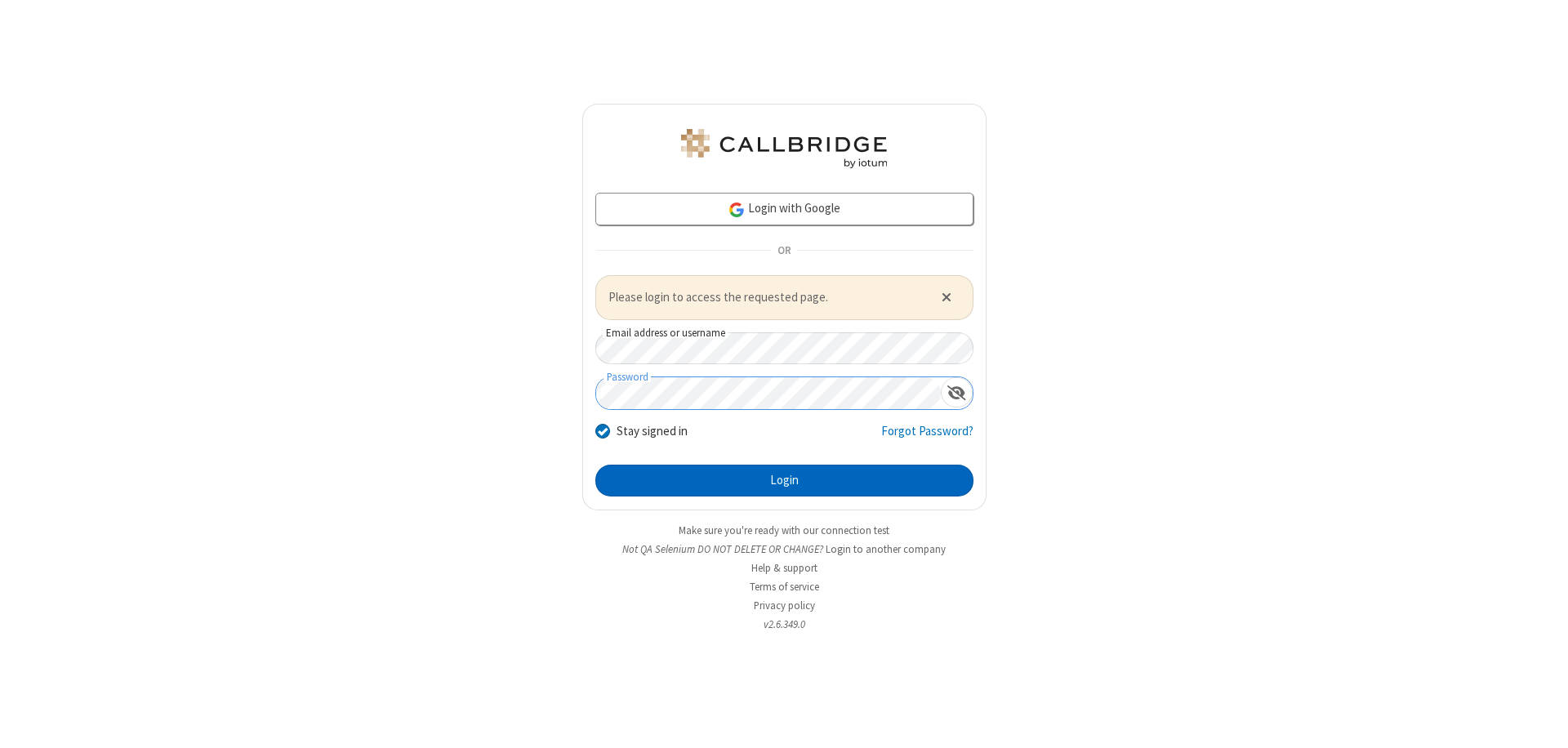
click at [784, 480] on button "Login" at bounding box center [785, 481] width 378 height 33
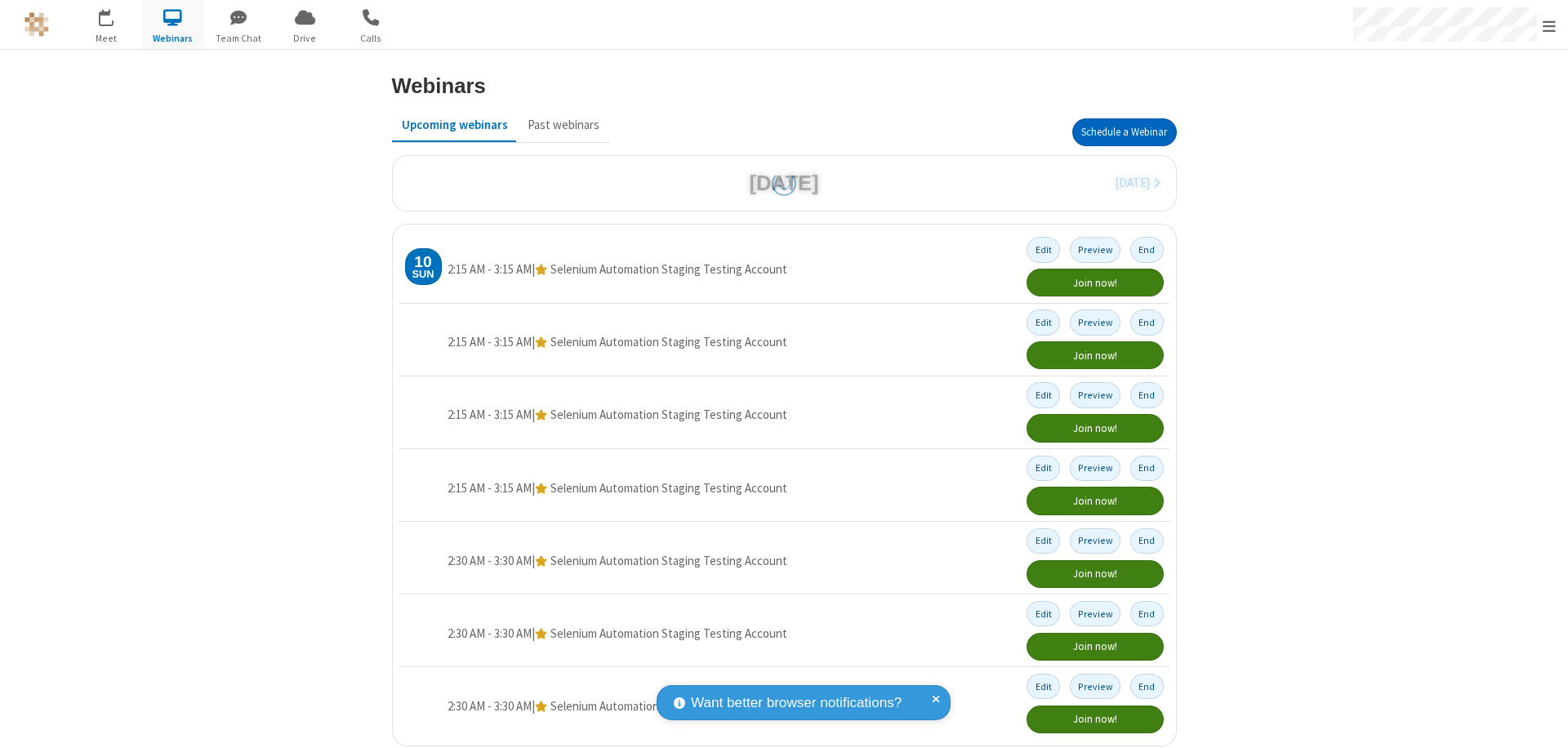
click at [1117, 133] on button "Schedule a Webinar" at bounding box center [1125, 133] width 105 height 28
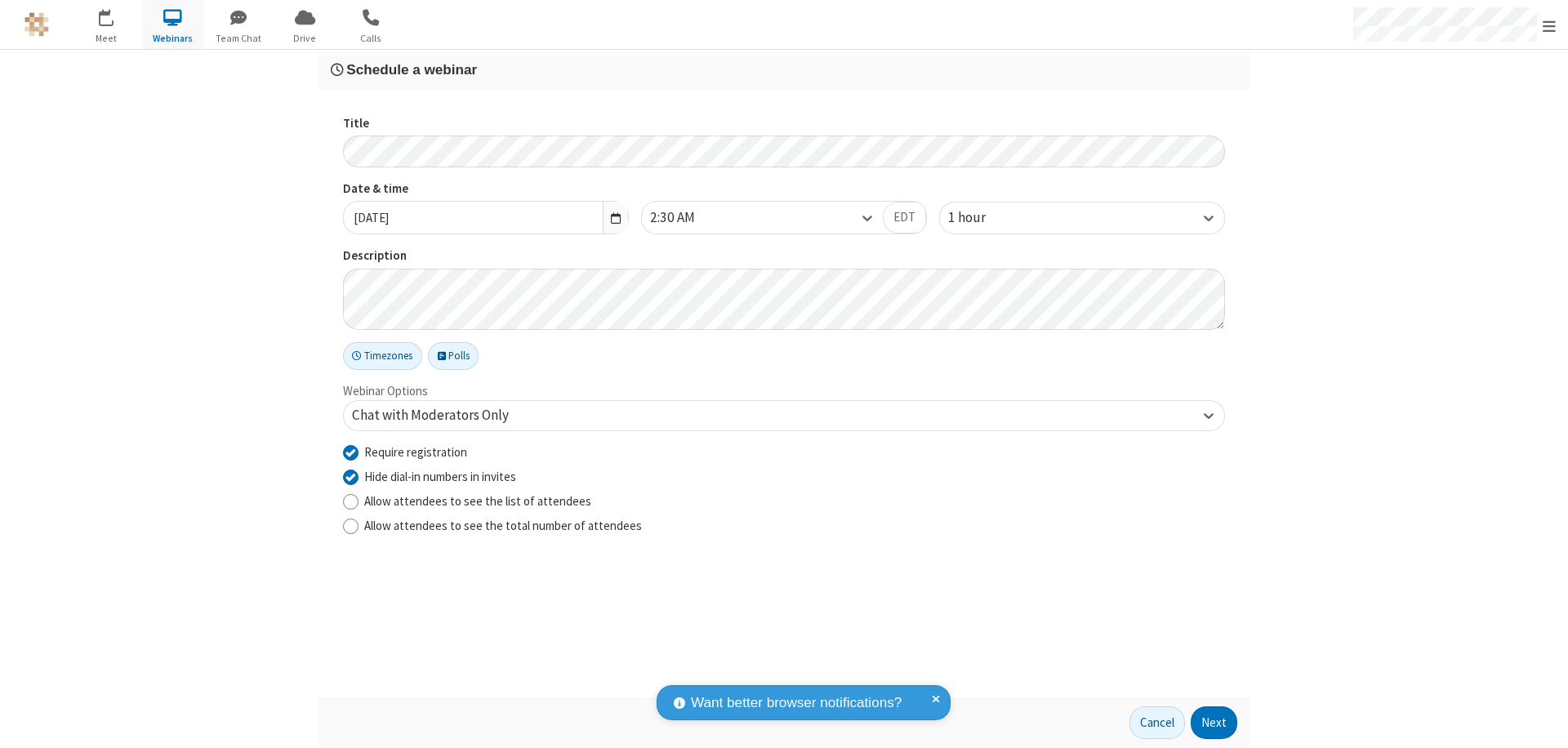
click at [350, 452] on input "Require registration" at bounding box center [350, 452] width 16 height 17
checkbox input "false"
click at [1214, 723] on button "Next" at bounding box center [1214, 723] width 47 height 33
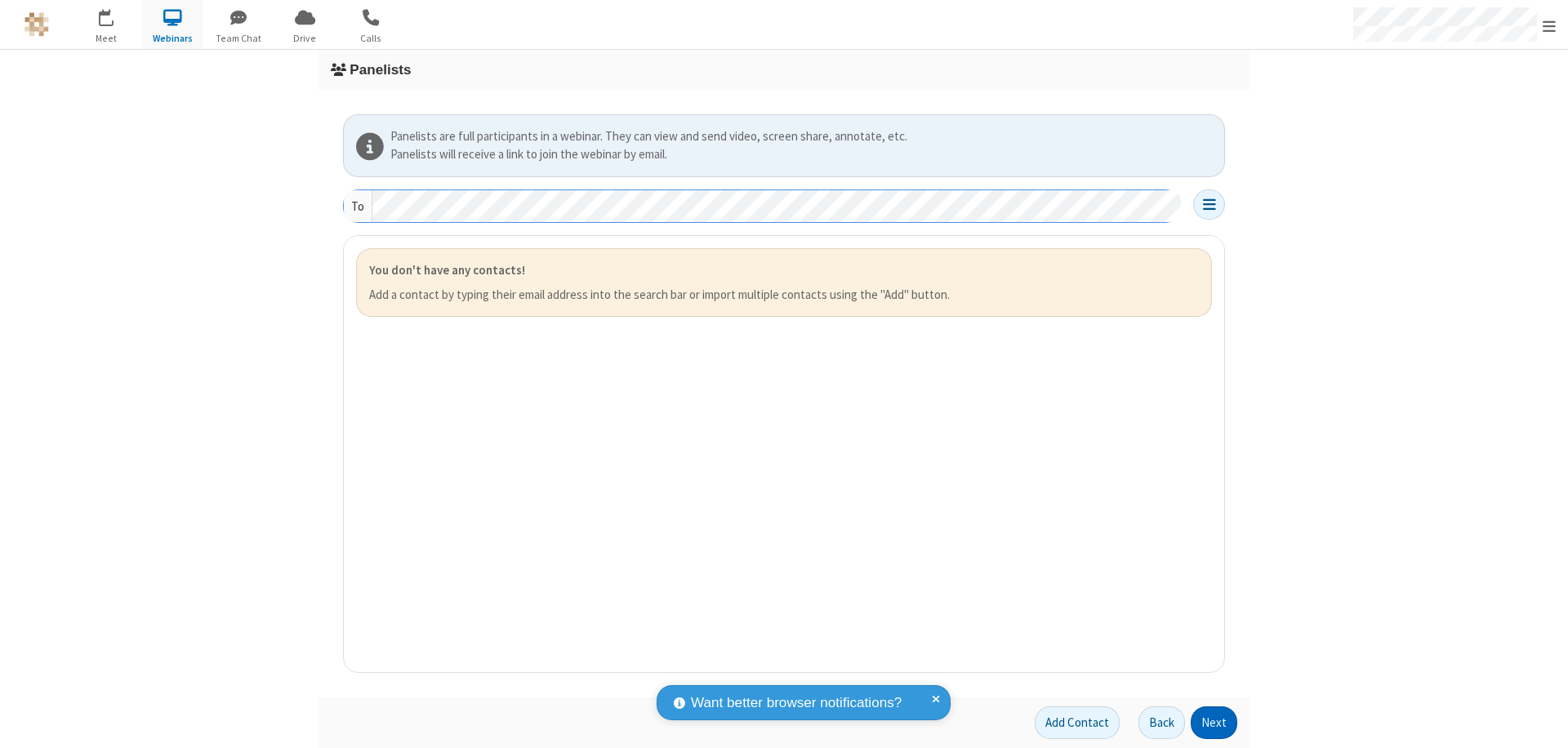
click at [1214, 723] on button "Next" at bounding box center [1214, 723] width 47 height 33
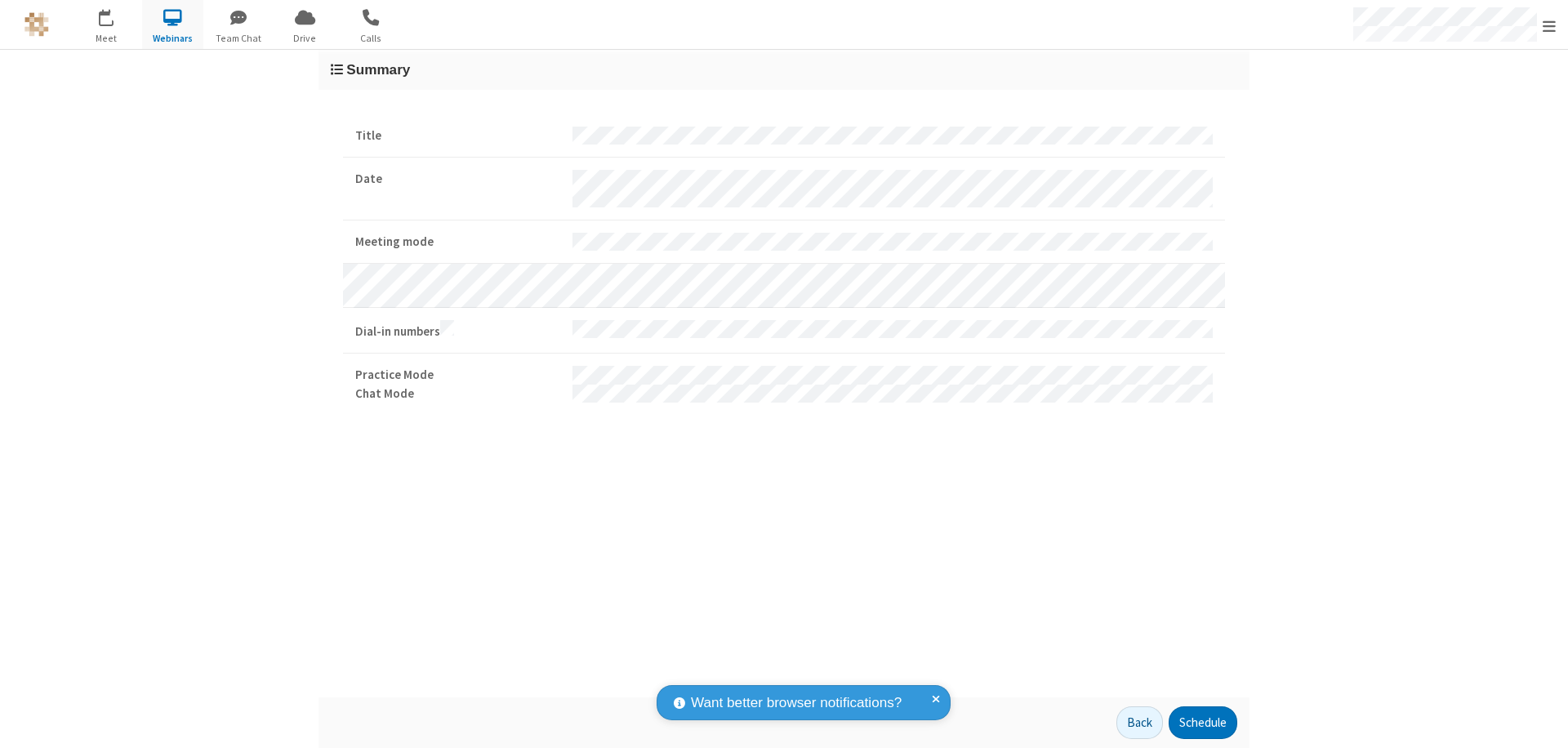
click at [1202, 723] on button "Schedule" at bounding box center [1203, 723] width 69 height 33
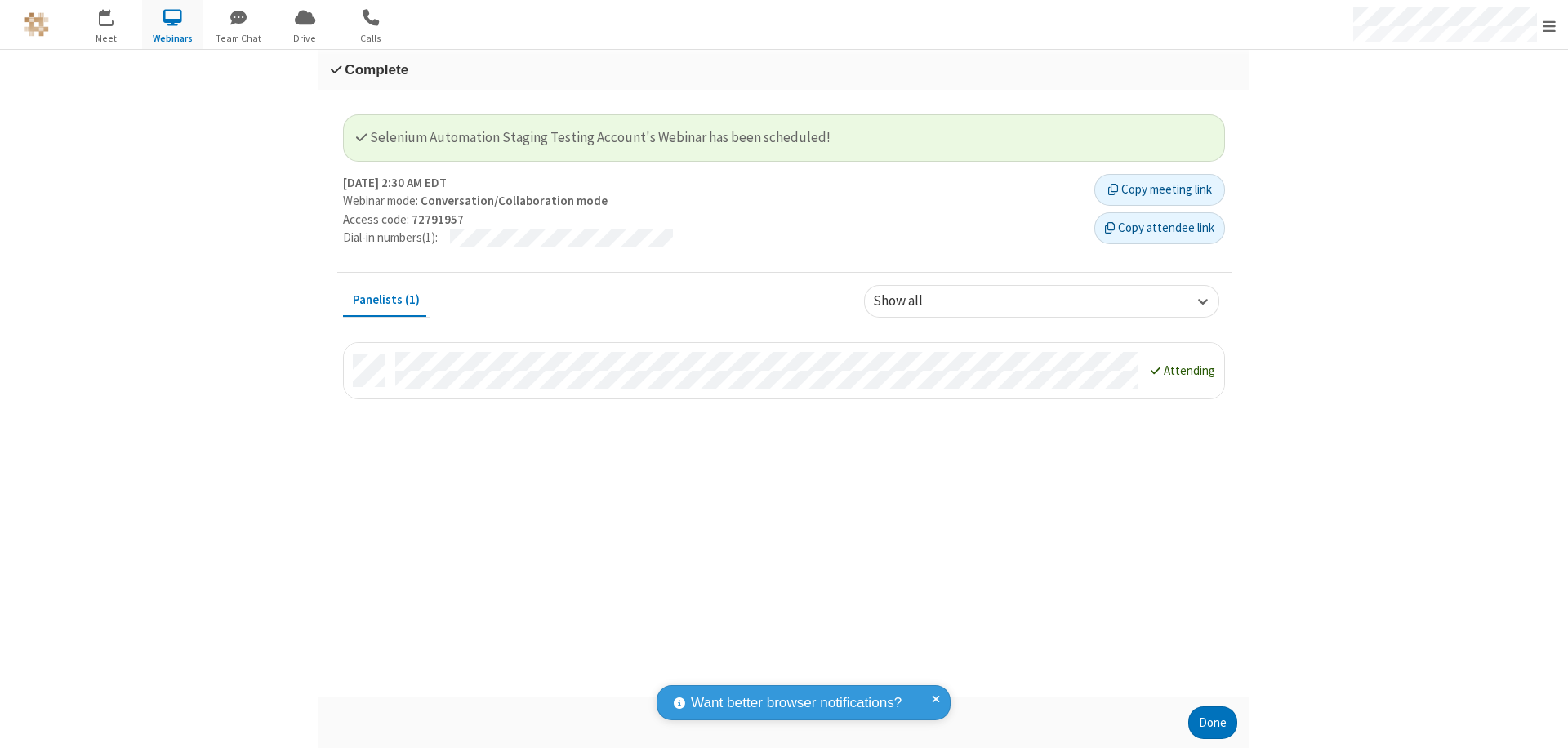
click at [1213, 723] on button "Done" at bounding box center [1213, 723] width 49 height 33
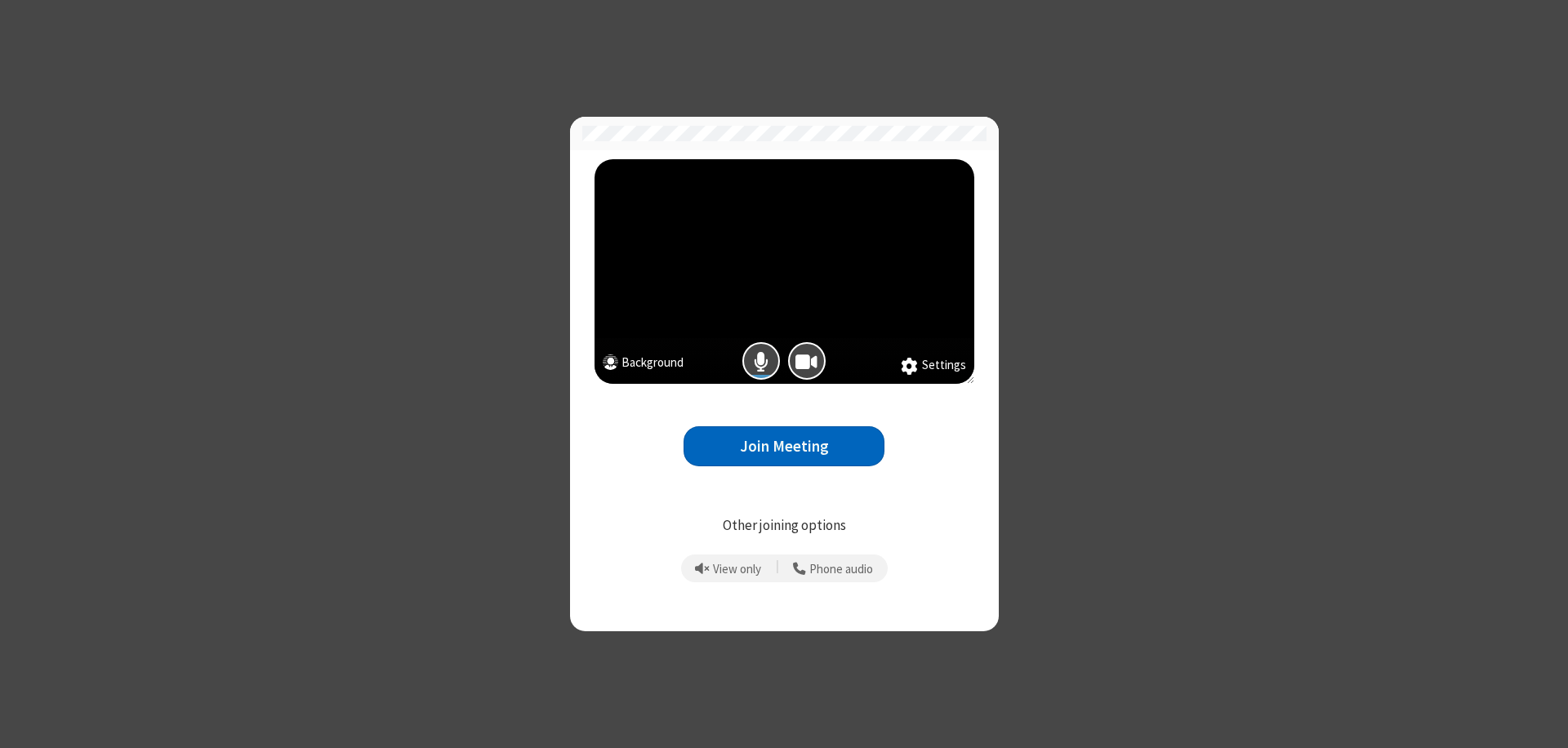
click at [784, 446] on button "Join Meeting" at bounding box center [784, 446] width 201 height 40
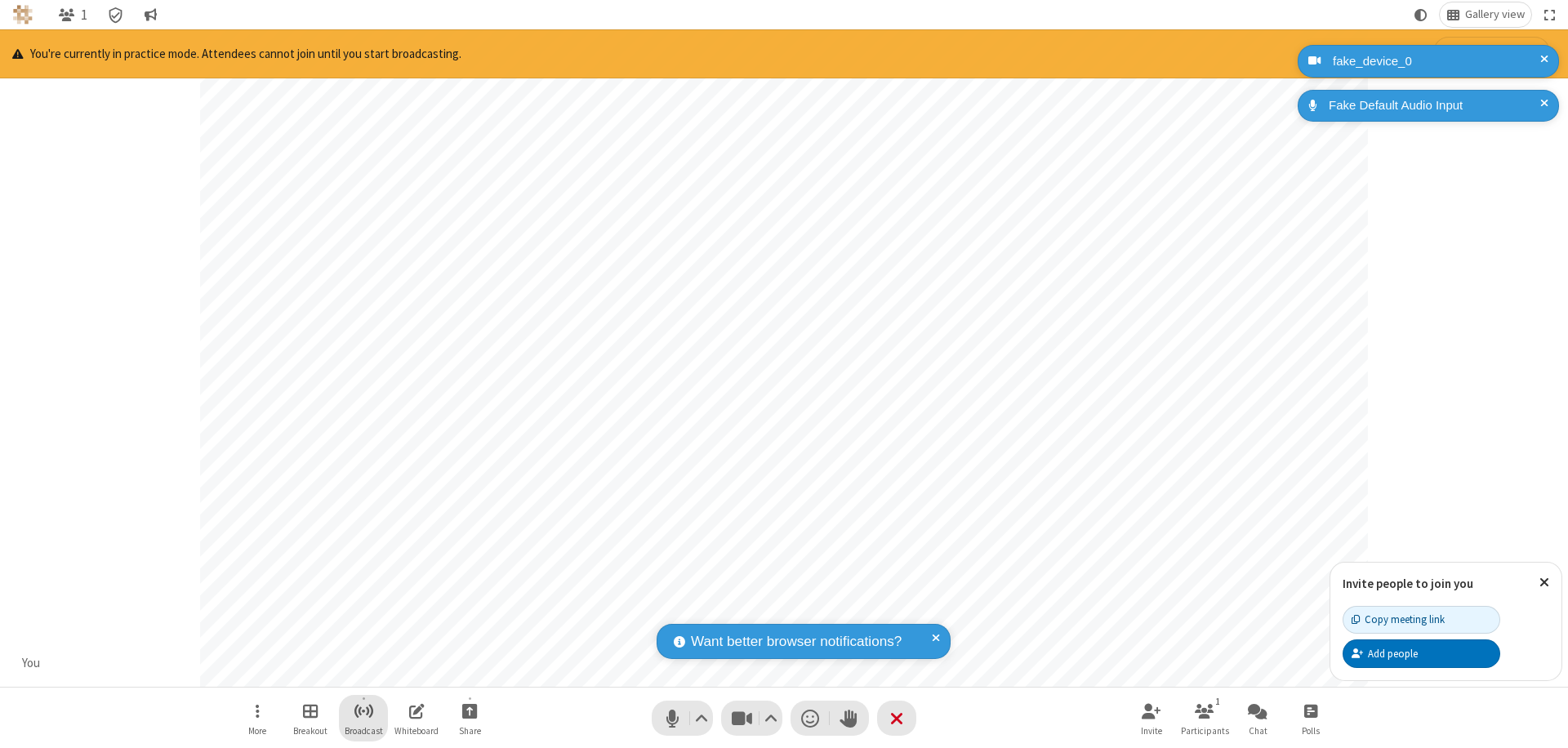
click at [363, 710] on span "Start broadcast" at bounding box center [363, 710] width 20 height 20
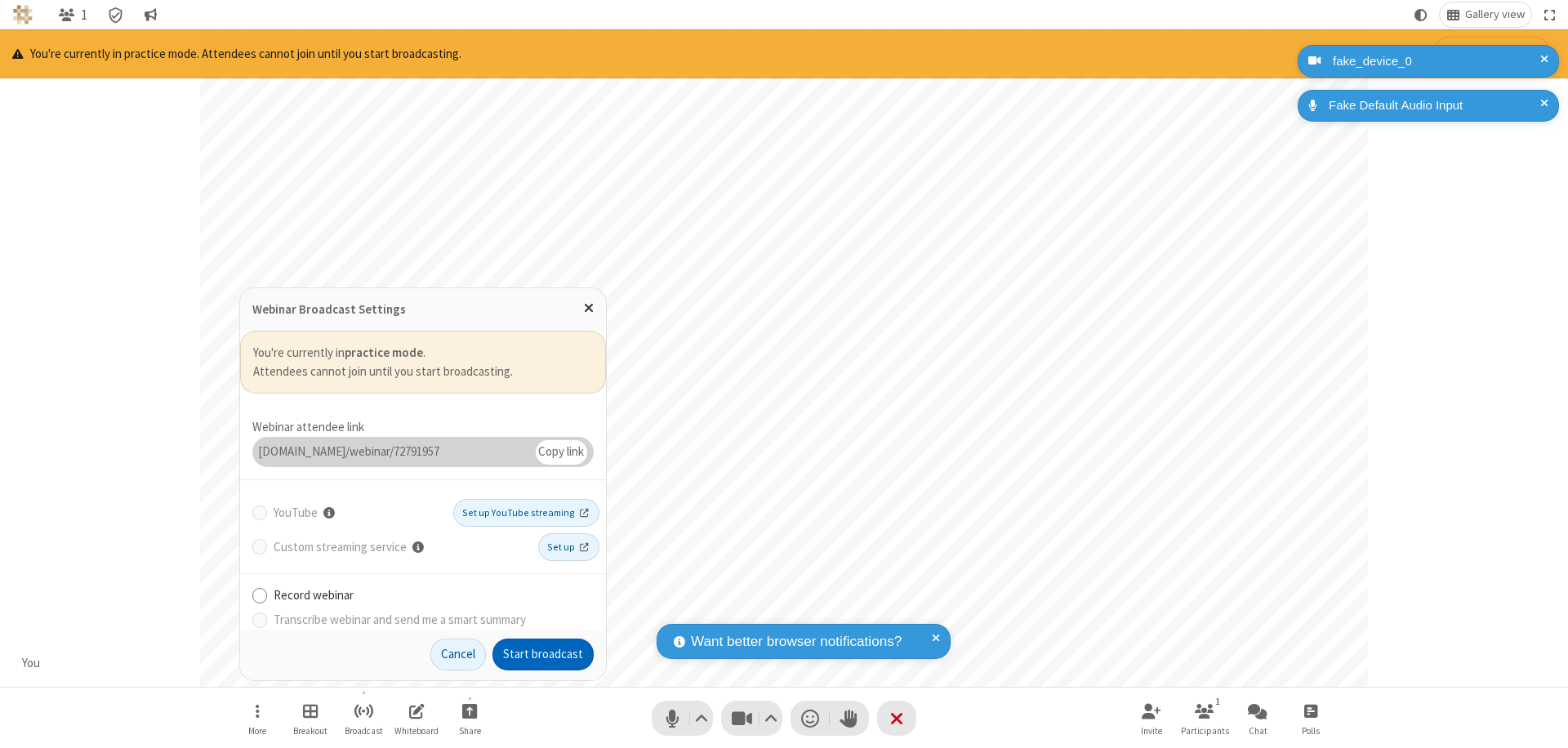
click at [543, 655] on button "Start broadcast" at bounding box center [543, 656] width 101 height 33
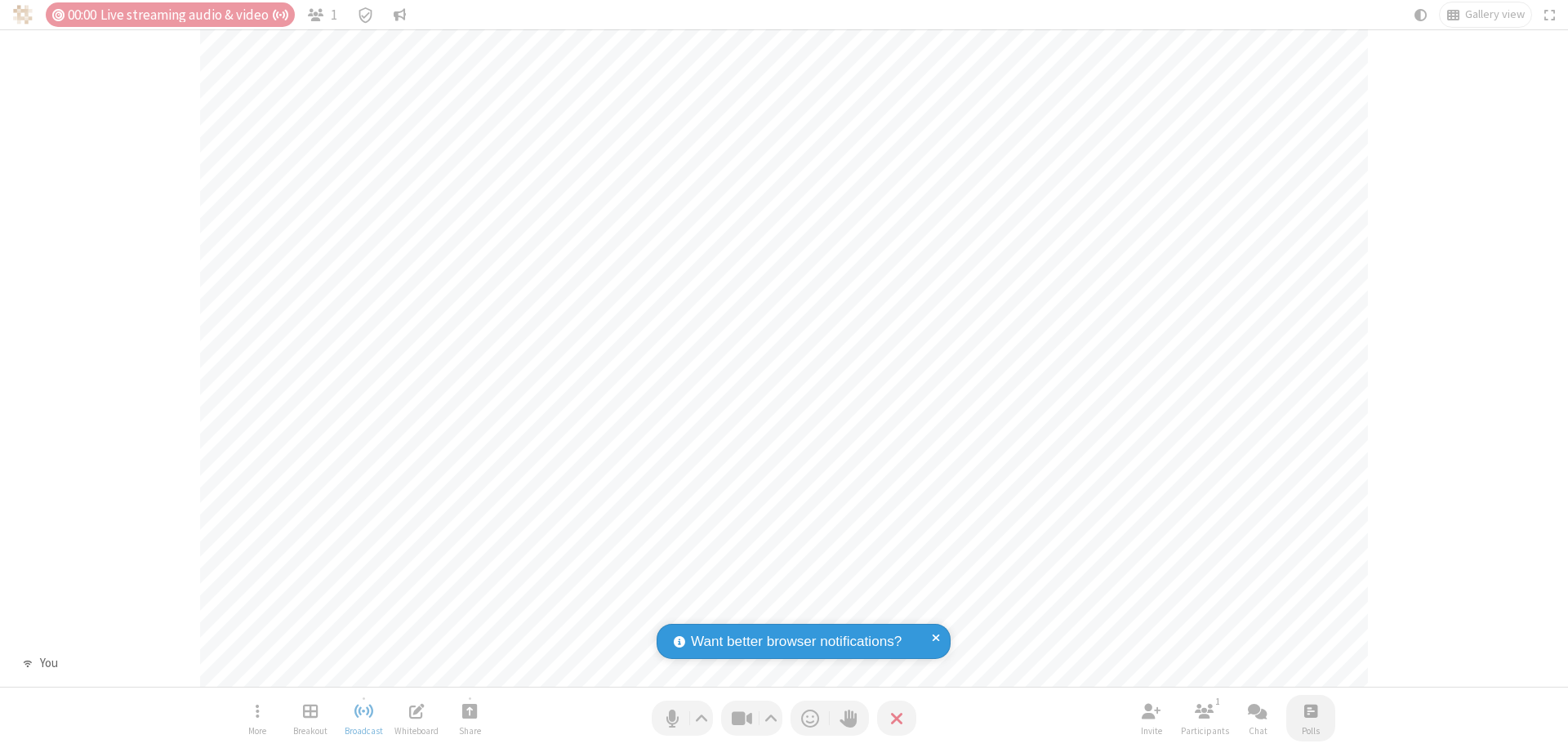
click at [1310, 710] on span "Open poll" at bounding box center [1311, 710] width 13 height 20
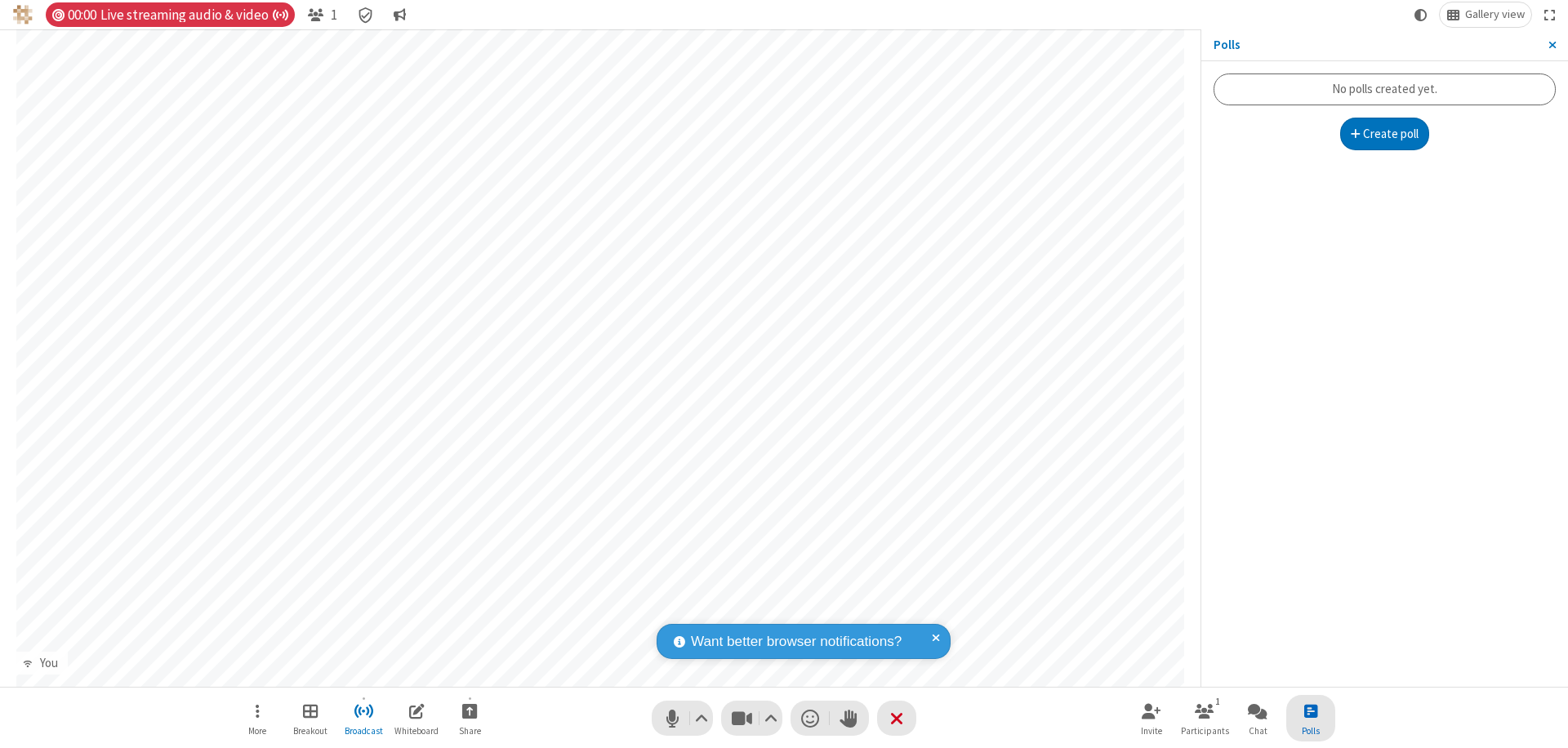
click at [1385, 134] on button "Create poll" at bounding box center [1386, 134] width 90 height 33
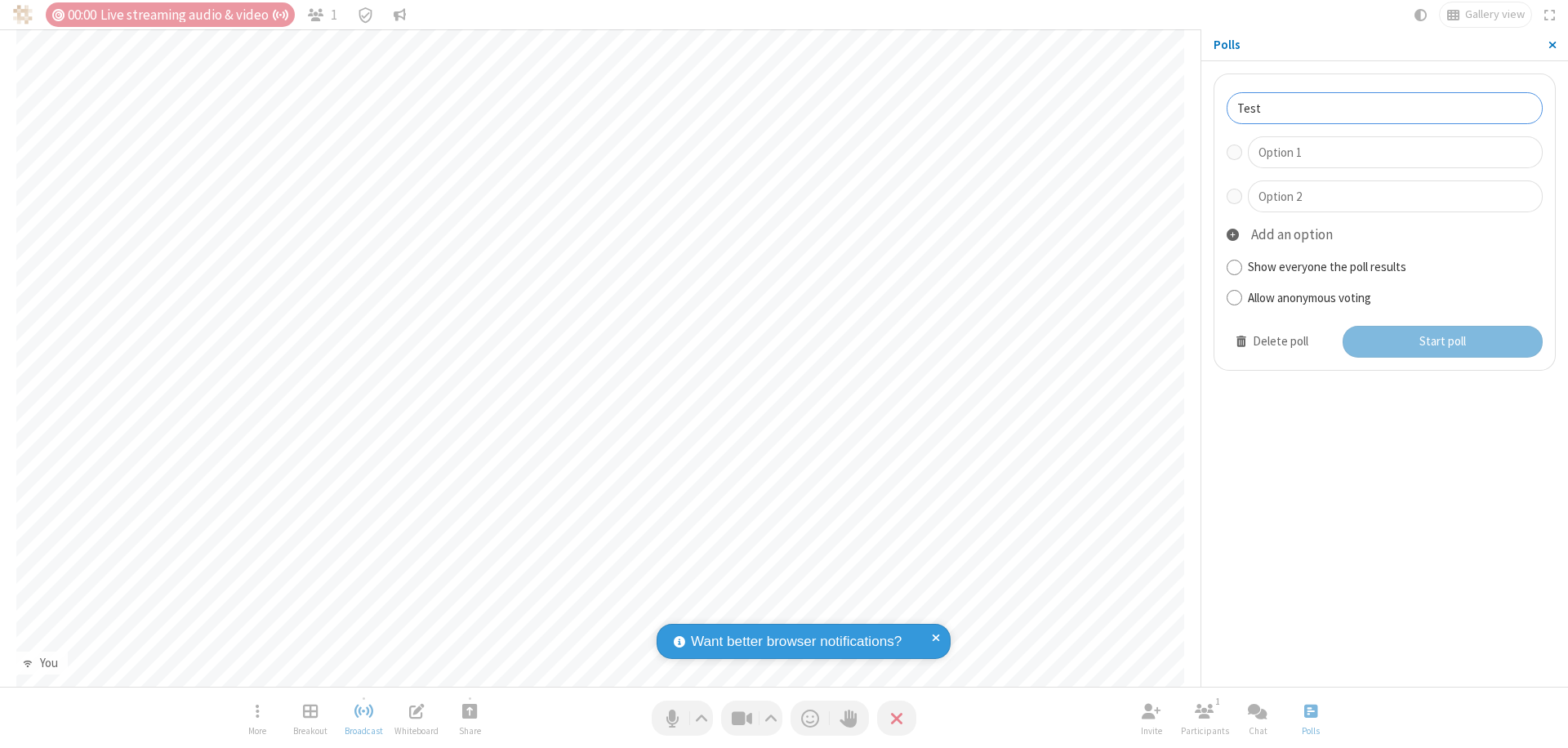
type input "Test"
type input "Yes"
type input "No"
click at [1442, 341] on button "Start poll" at bounding box center [1444, 342] width 201 height 33
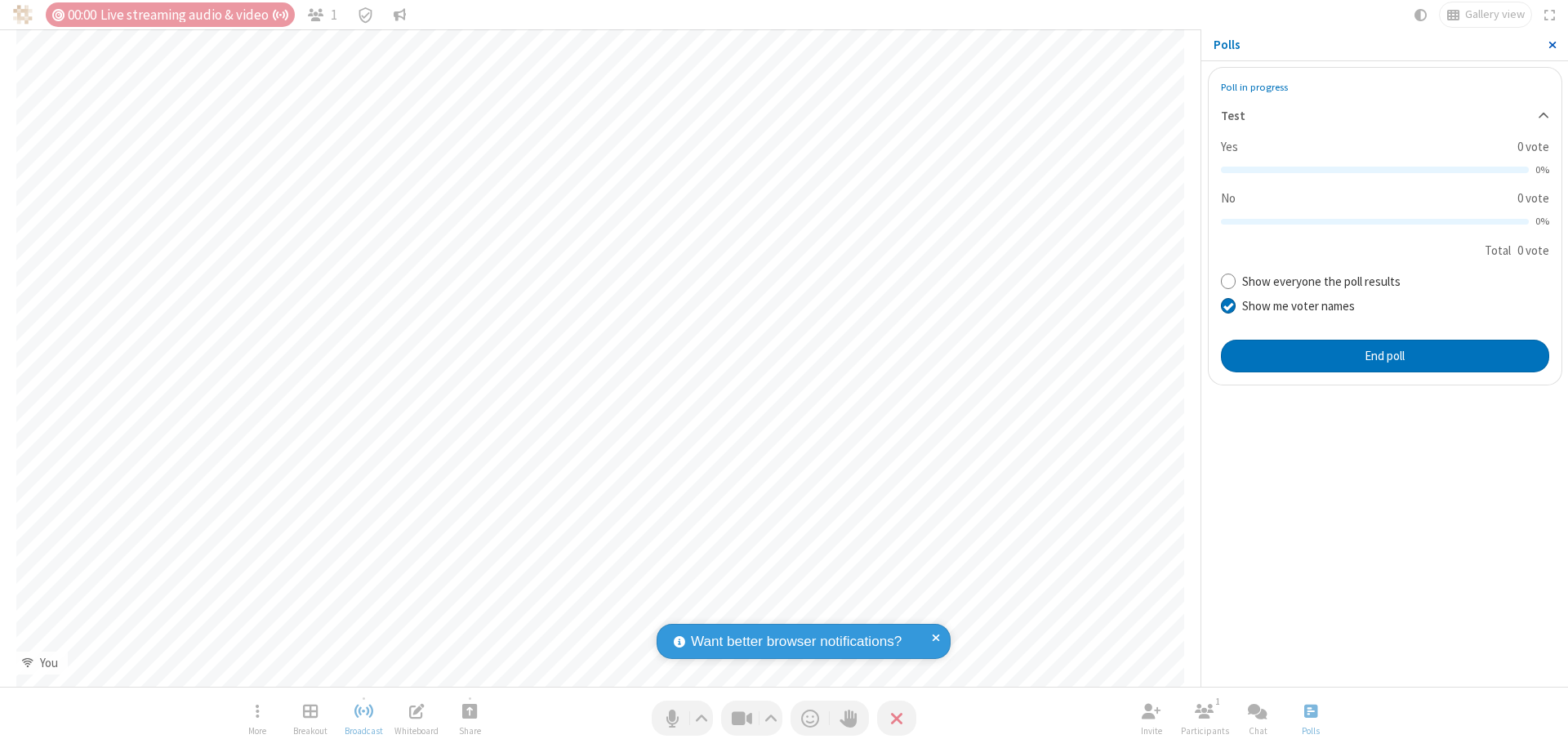
click at [1552, 45] on span "Close sidebar" at bounding box center [1552, 45] width 8 height 13
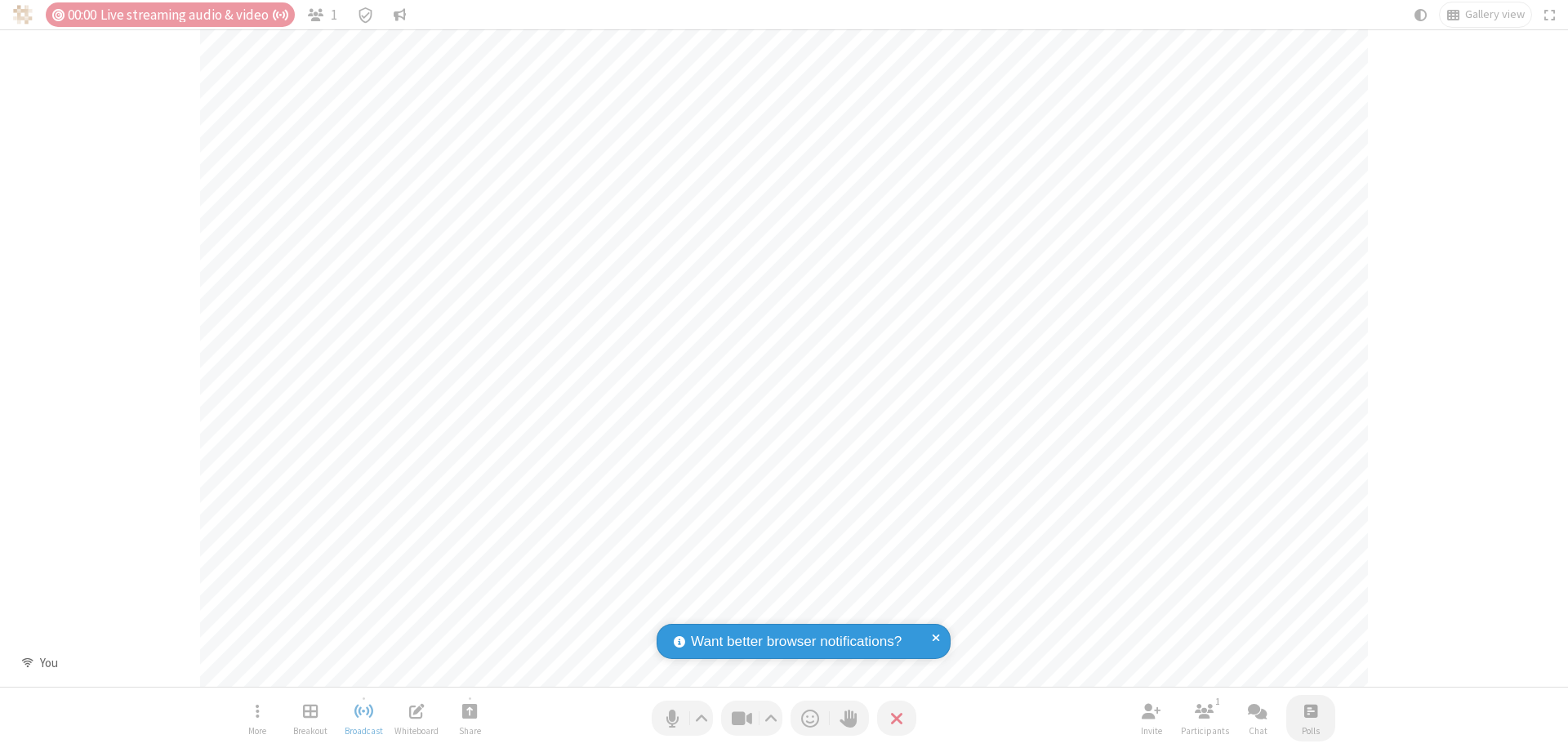
click at [1310, 710] on span "Open poll" at bounding box center [1311, 710] width 13 height 20
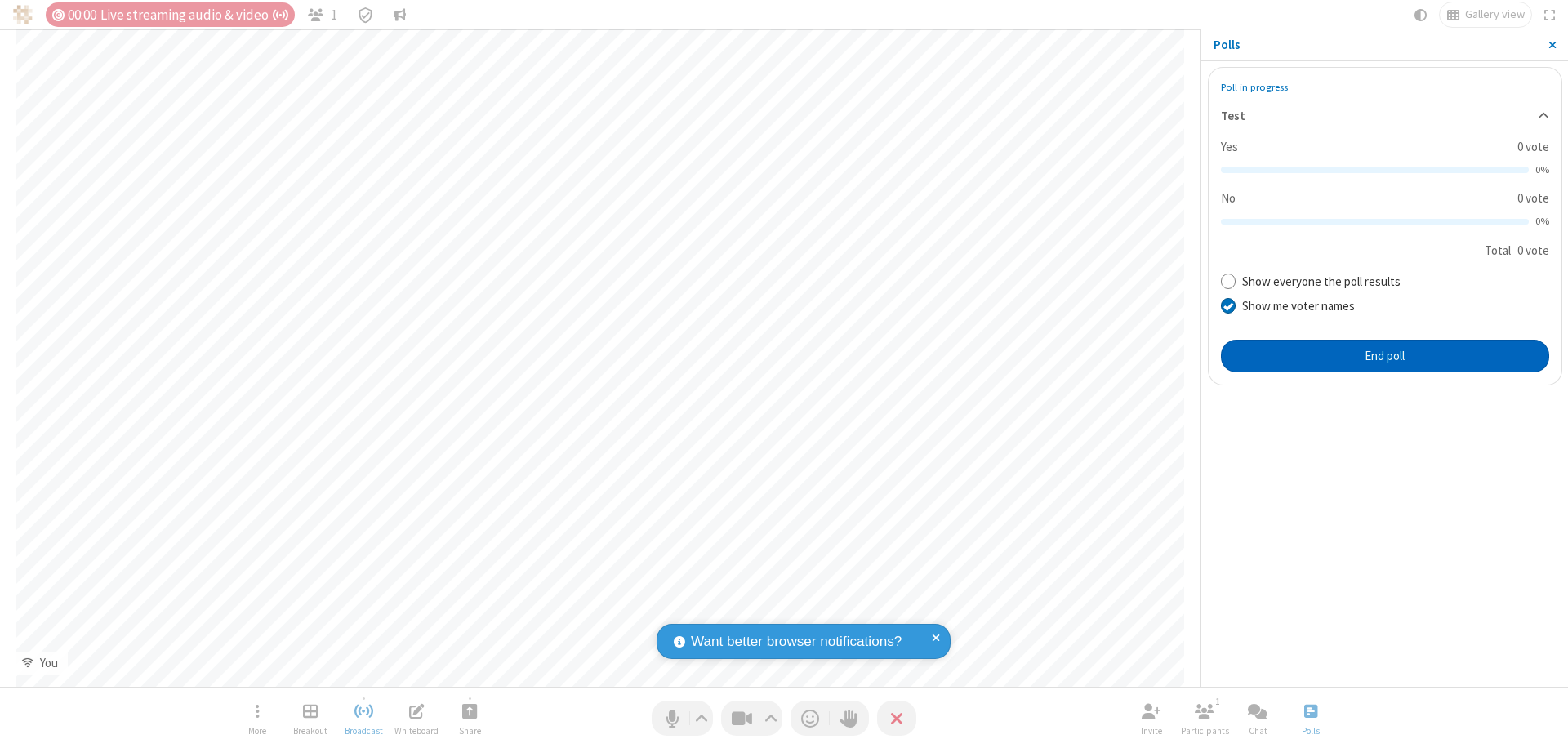
click at [1385, 355] on button "End poll" at bounding box center [1385, 356] width 328 height 33
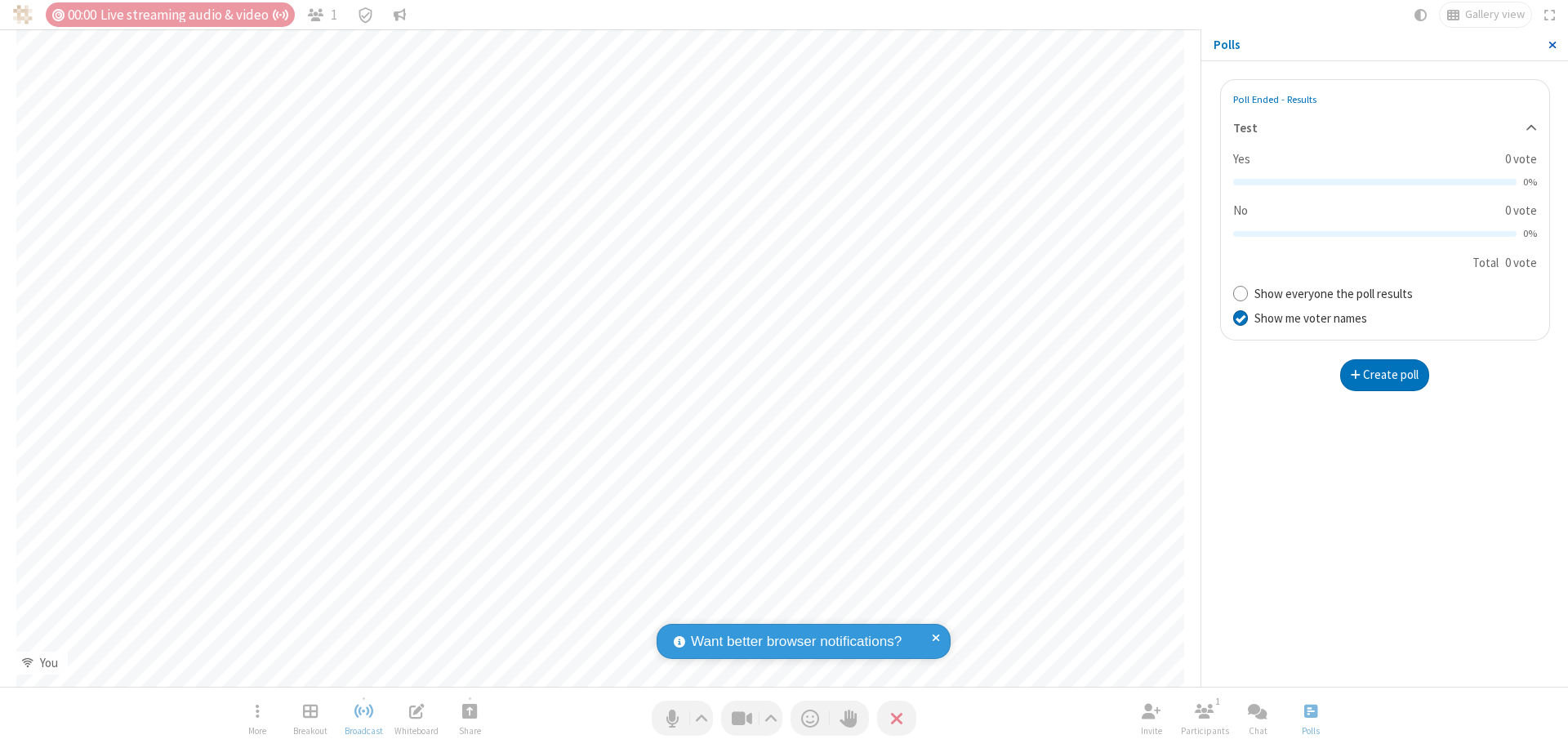
click at [1552, 45] on span "Close sidebar" at bounding box center [1552, 45] width 8 height 13
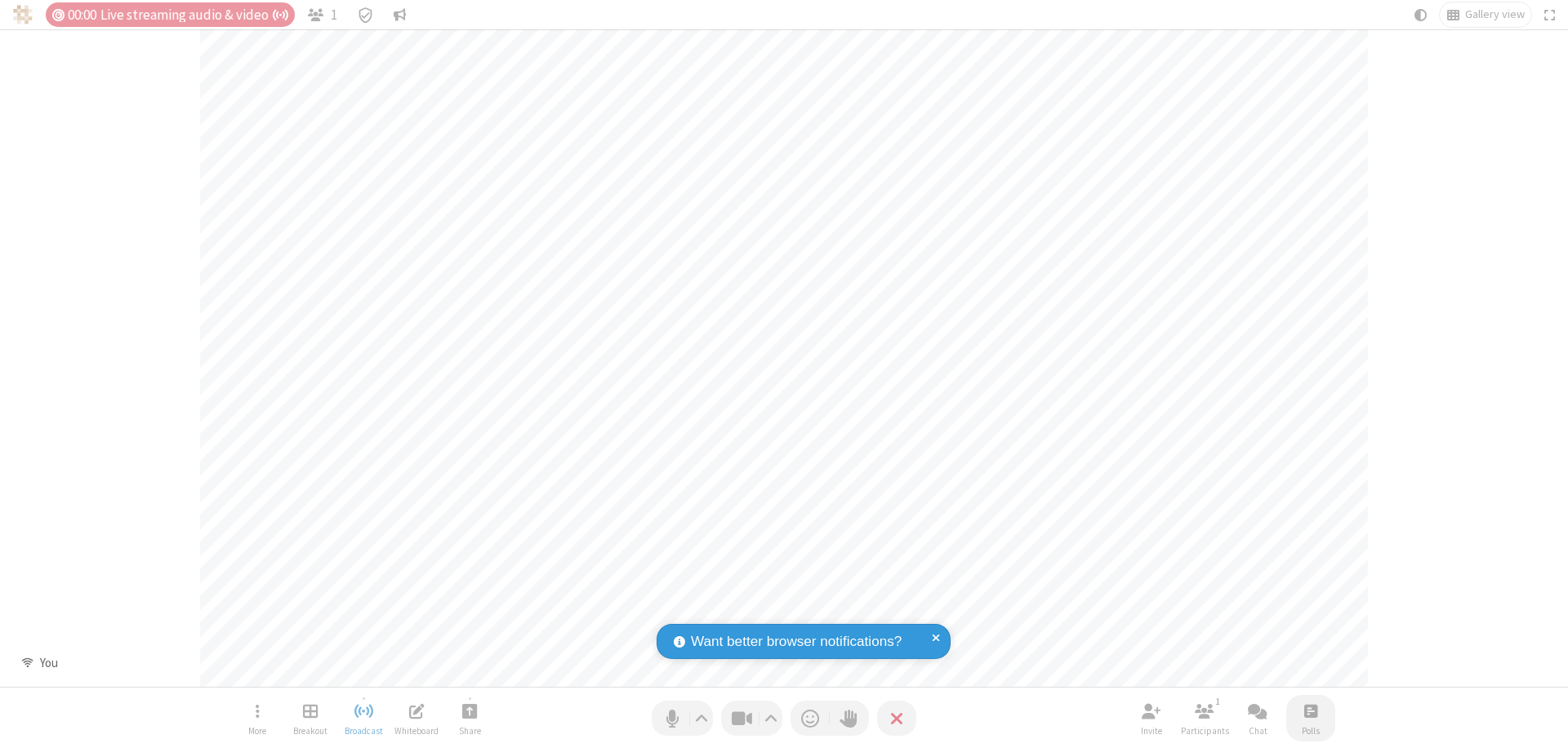
click at [1310, 710] on span "Open poll" at bounding box center [1311, 710] width 13 height 20
